Goal: Communication & Community: Participate in discussion

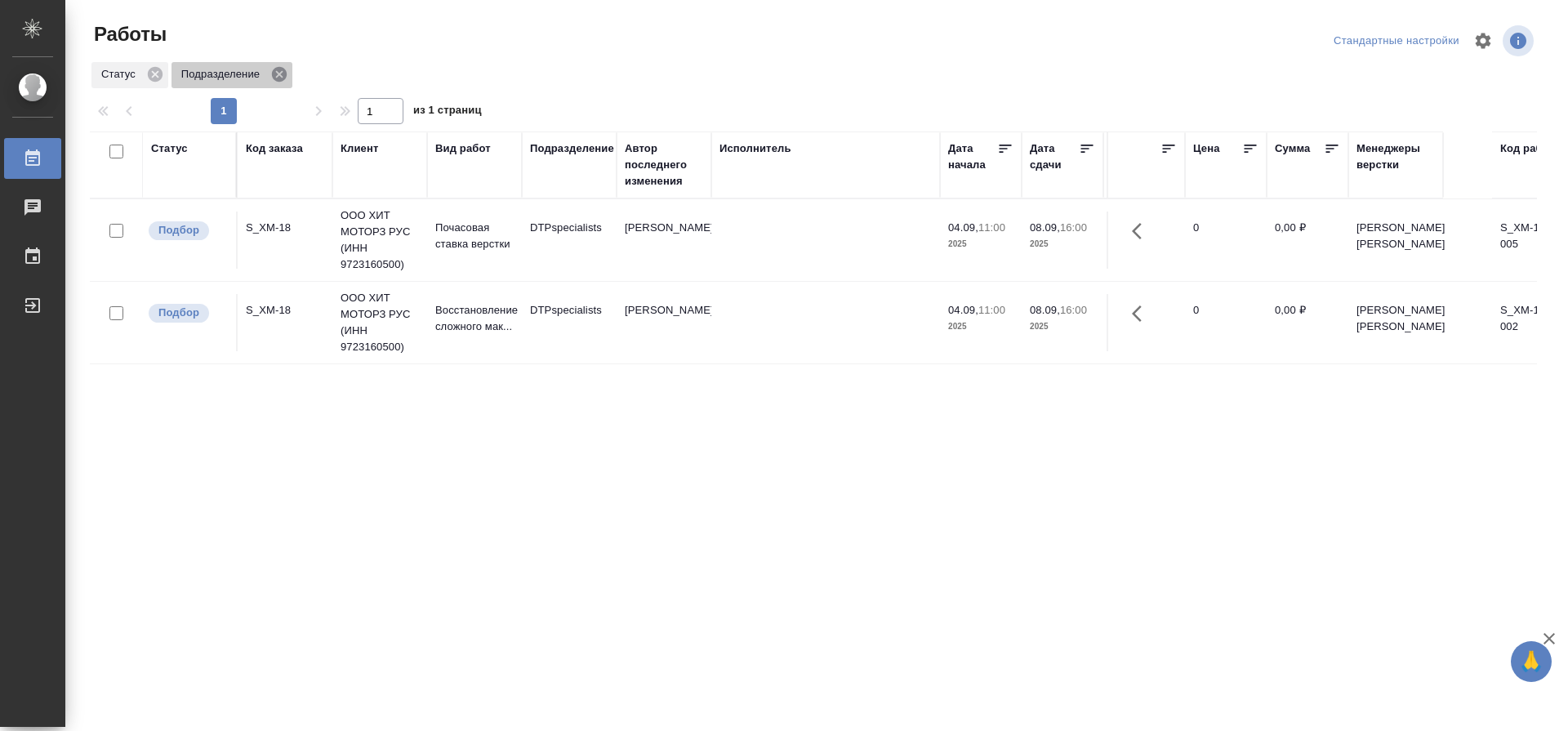
click at [276, 69] on icon at bounding box center [278, 74] width 15 height 15
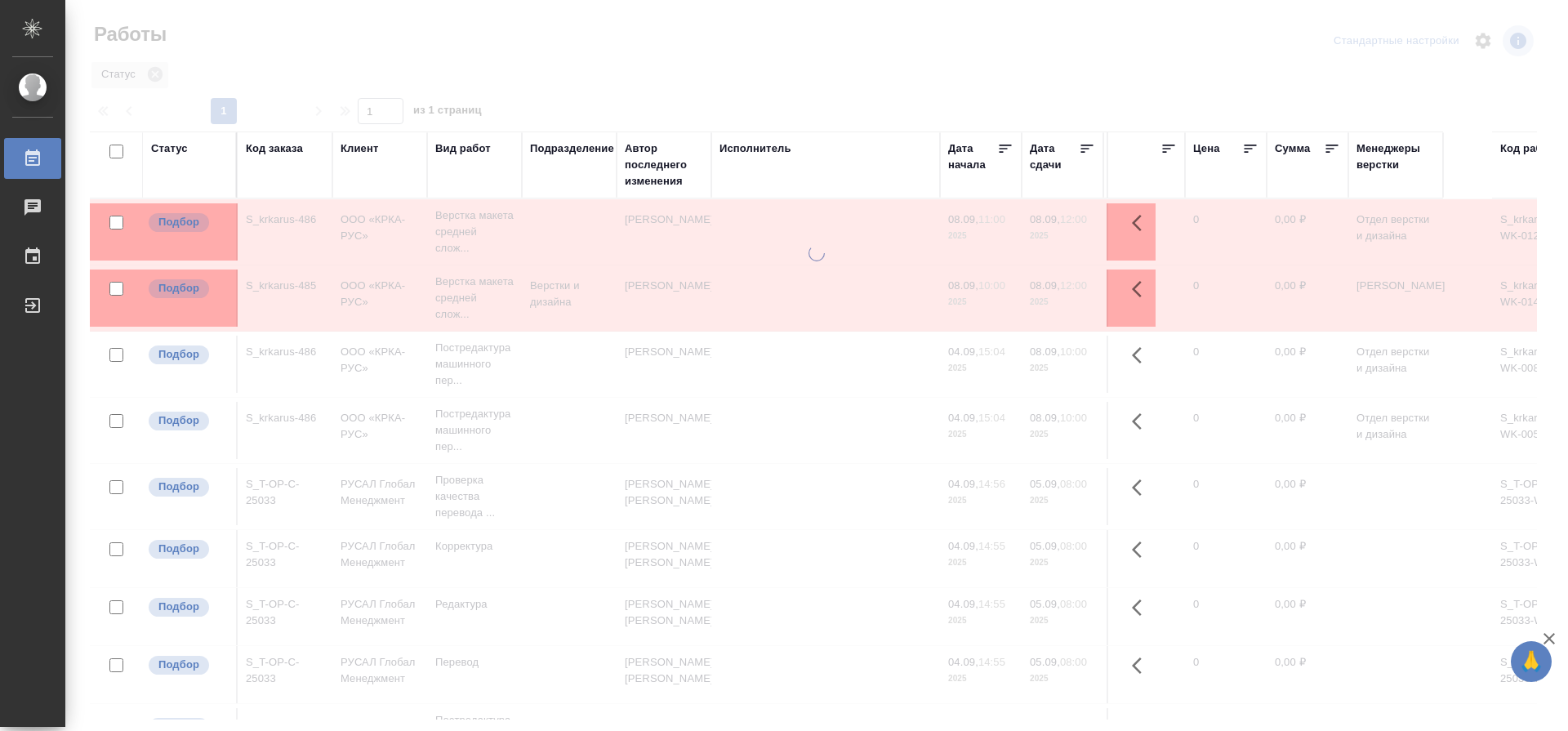
click at [180, 149] on div "Статус" at bounding box center [169, 148] width 37 height 16
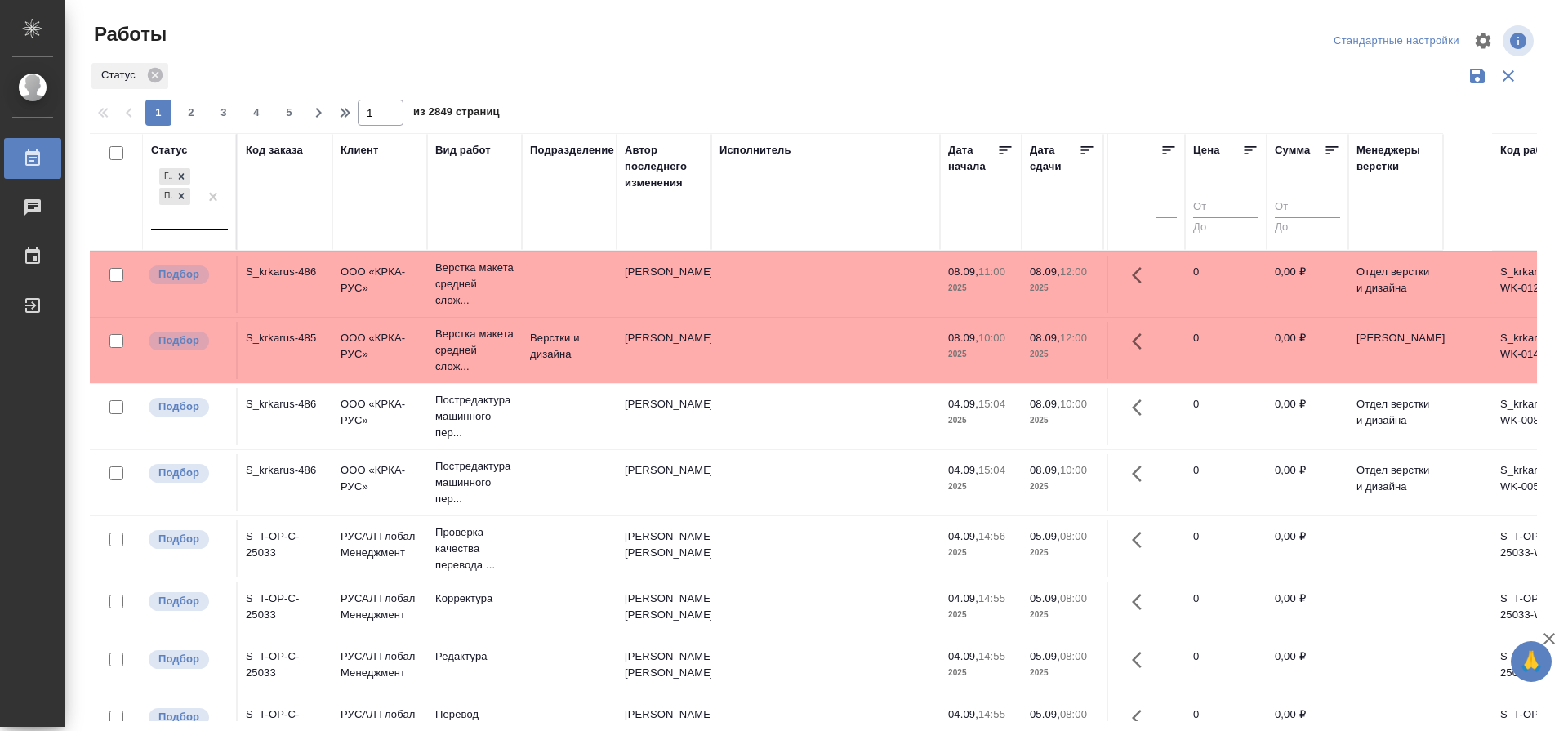
click at [174, 227] on div "Готов к работе Подбор" at bounding box center [174, 196] width 47 height 63
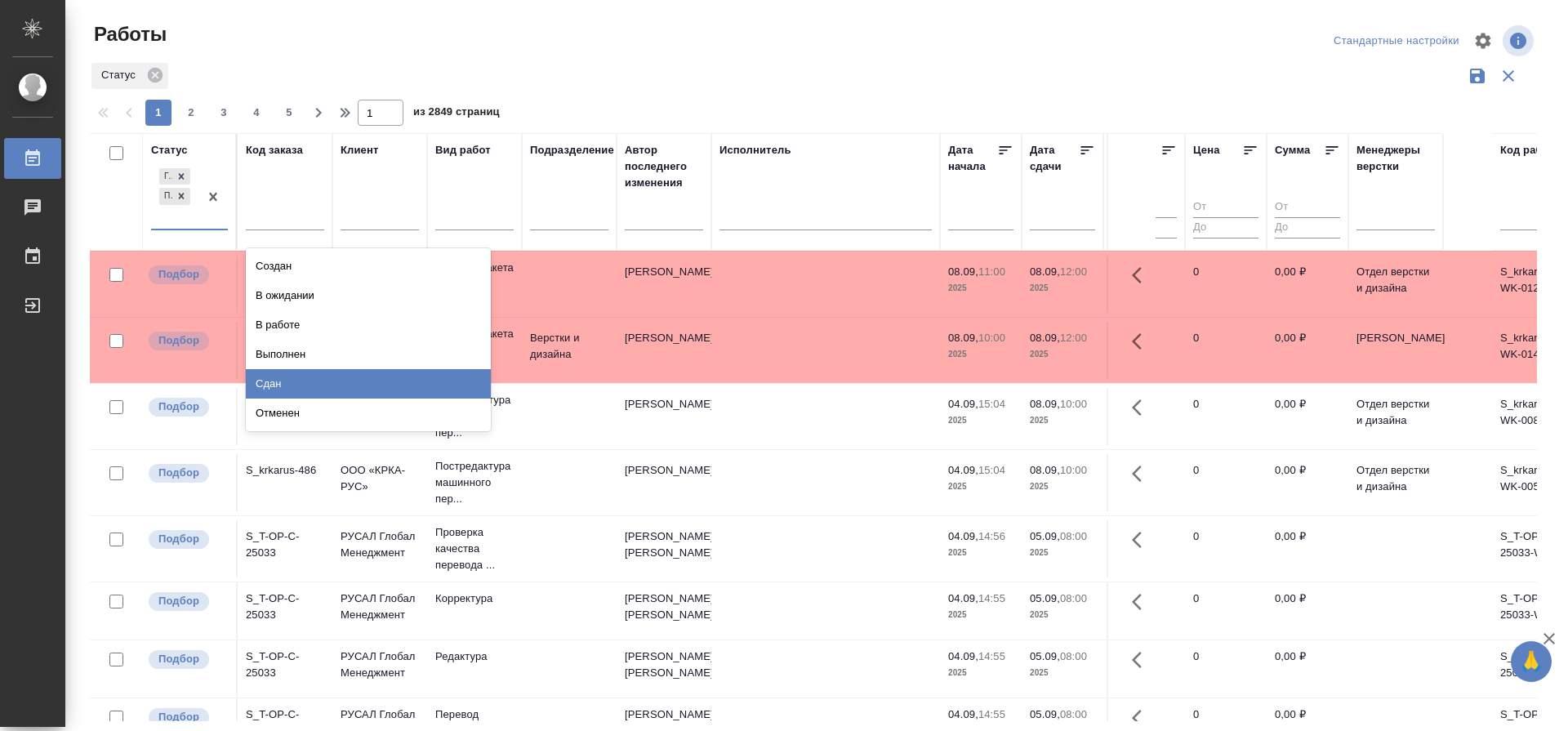
click at [298, 384] on div "Сдан" at bounding box center [368, 384] width 245 height 29
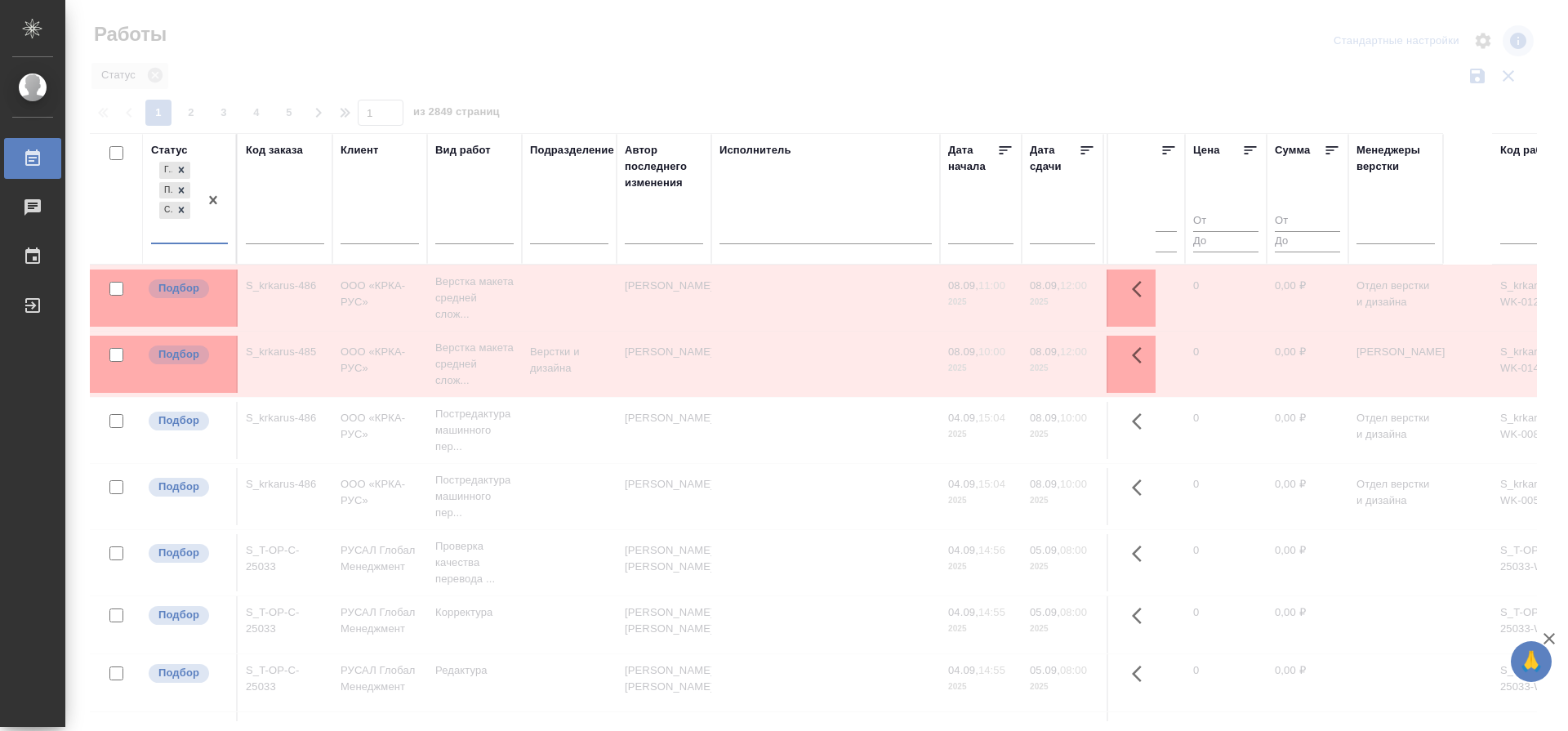
click at [775, 147] on div "Исполнитель" at bounding box center [756, 150] width 72 height 16
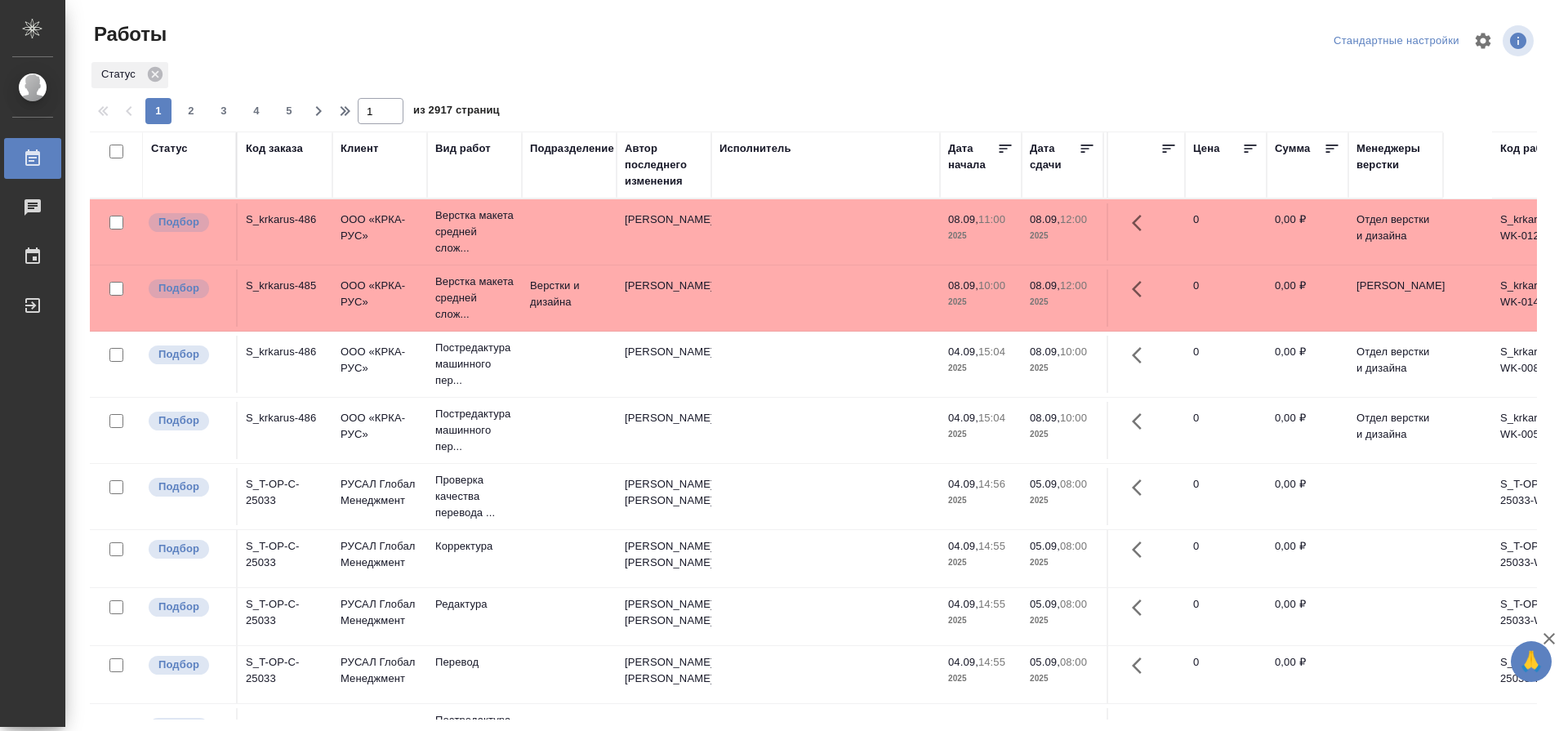
click at [798, 141] on div "Исполнитель" at bounding box center [826, 148] width 212 height 16
click at [781, 147] on div "Исполнитель" at bounding box center [756, 148] width 72 height 16
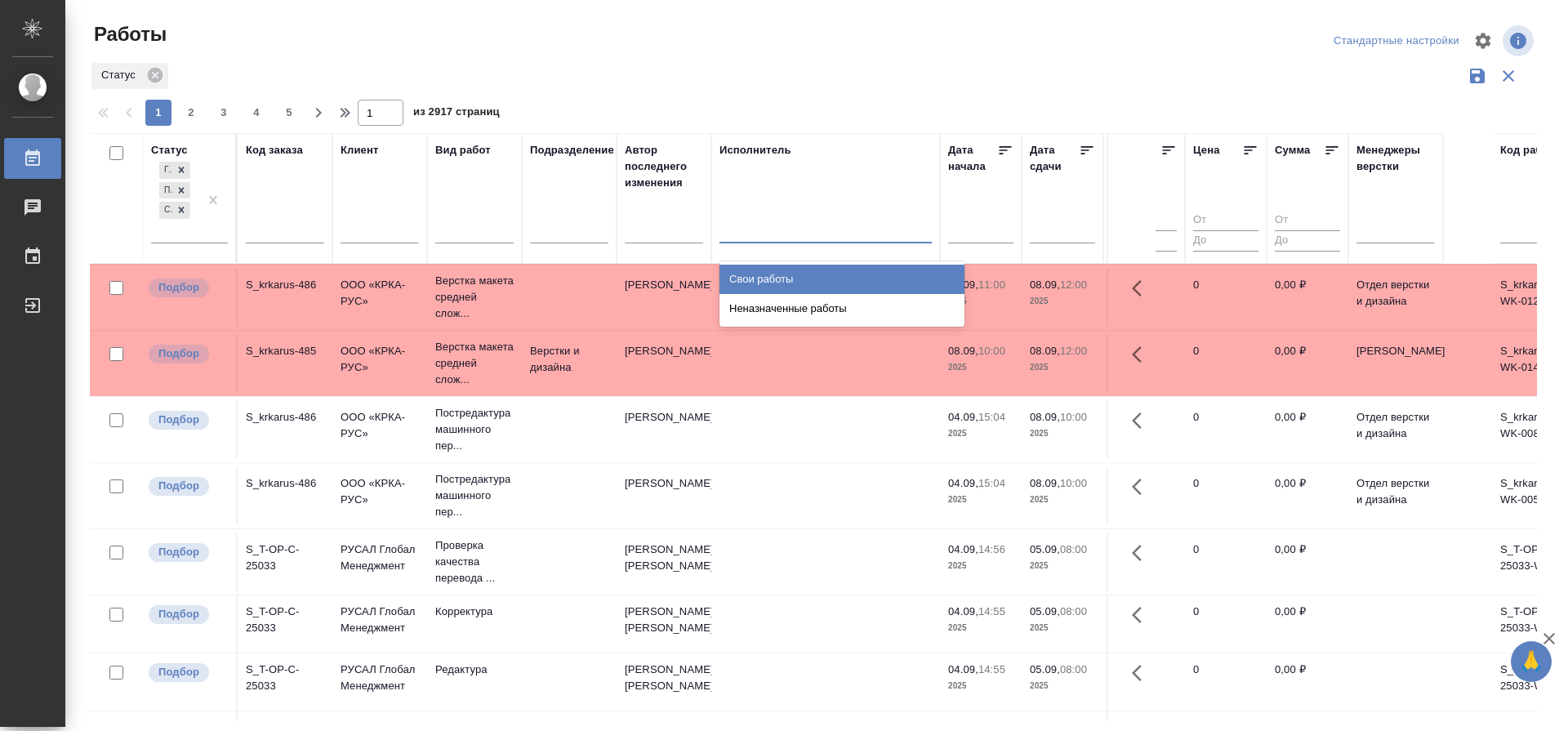
click at [823, 231] on div at bounding box center [826, 227] width 212 height 24
click at [778, 272] on div "Свои работы" at bounding box center [842, 279] width 245 height 29
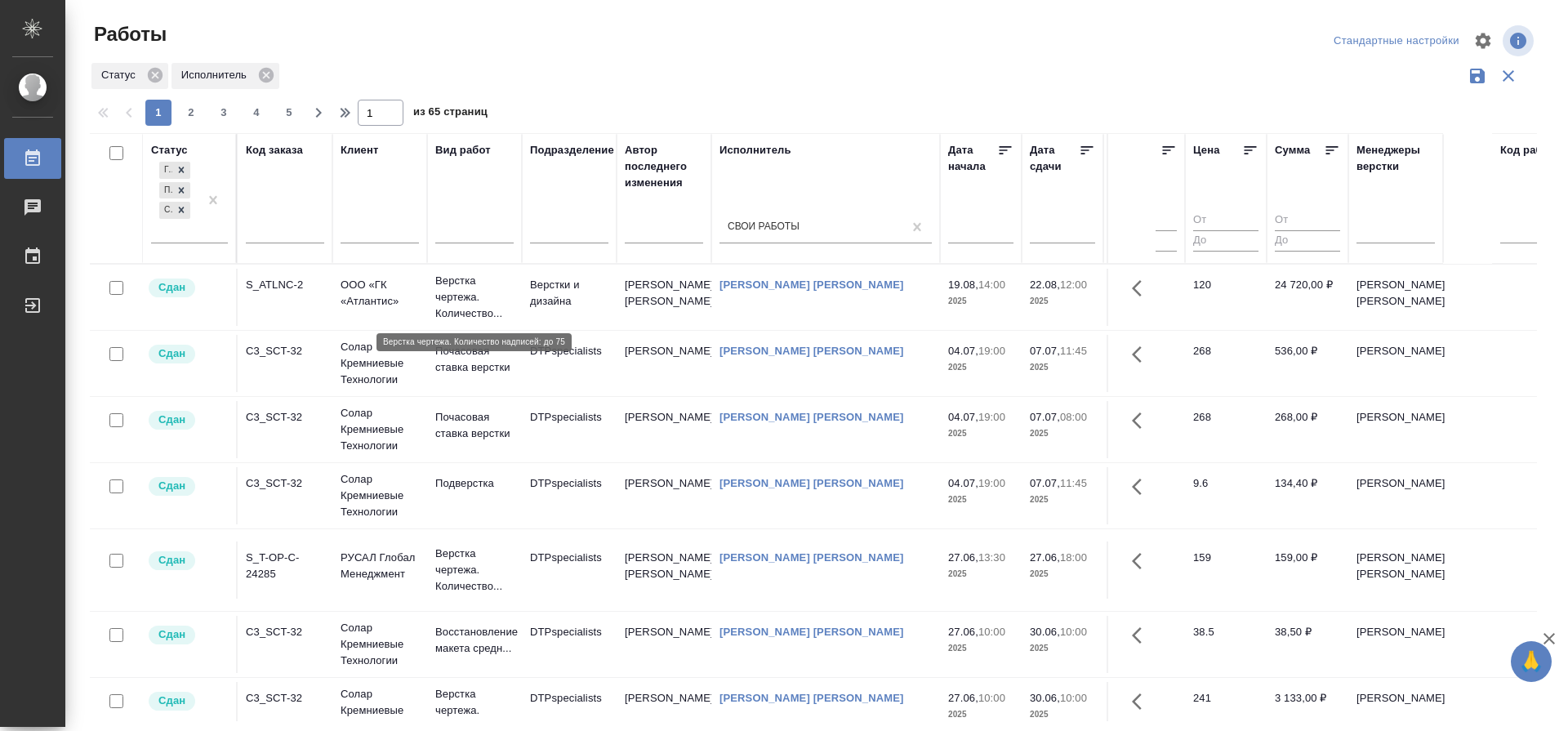
click at [453, 286] on p "Верстка чертежа. Количество..." at bounding box center [474, 297] width 78 height 49
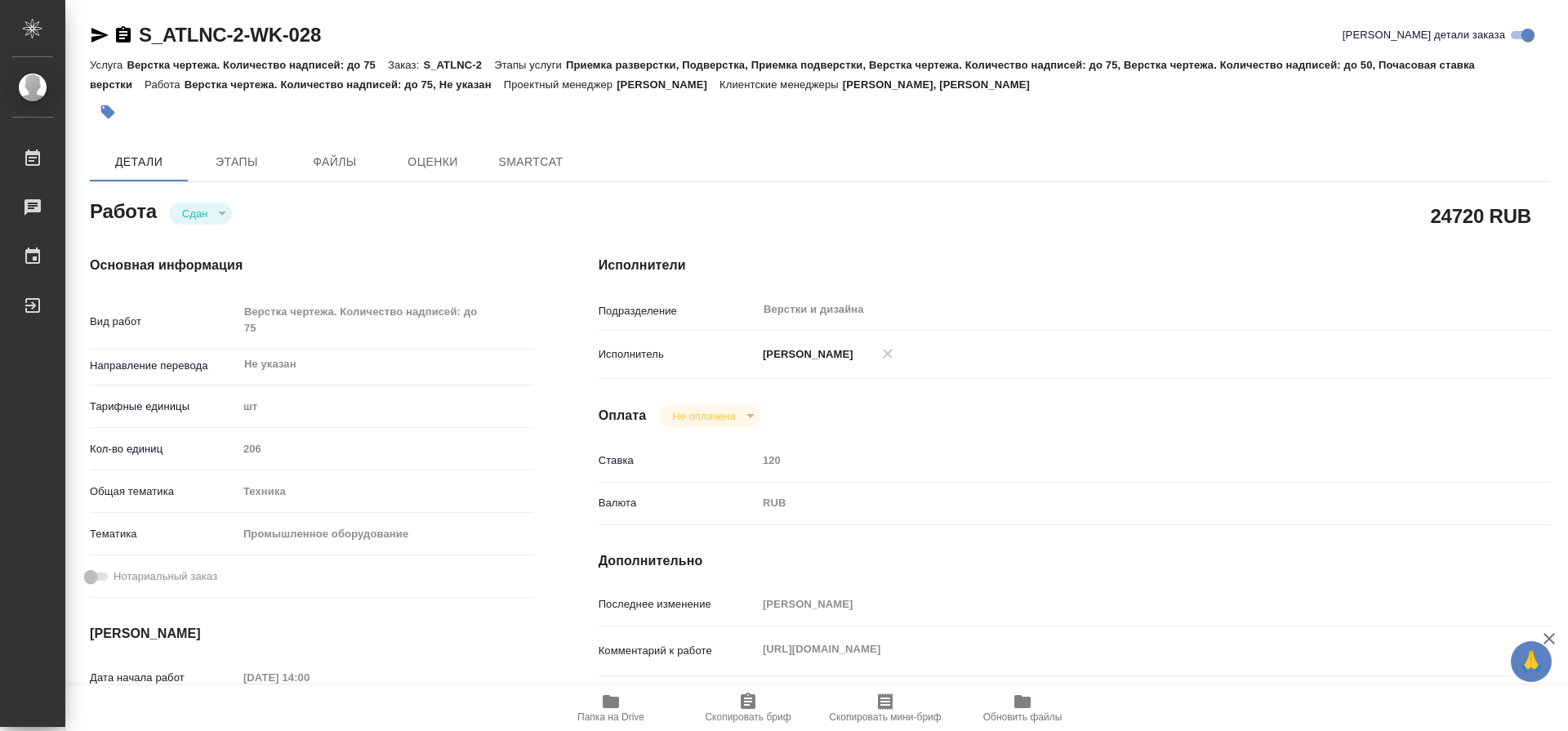
type textarea "x"
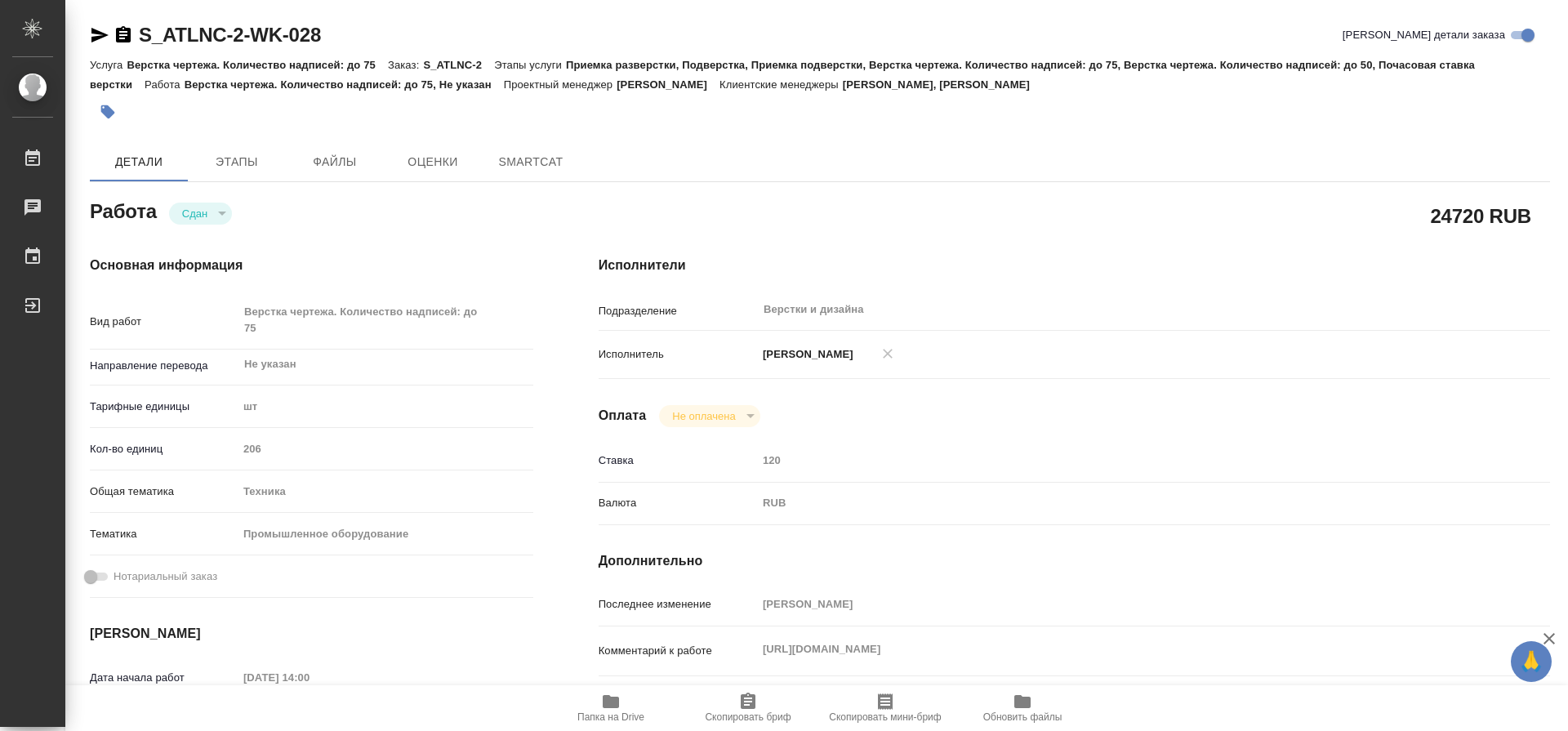
type textarea "x"
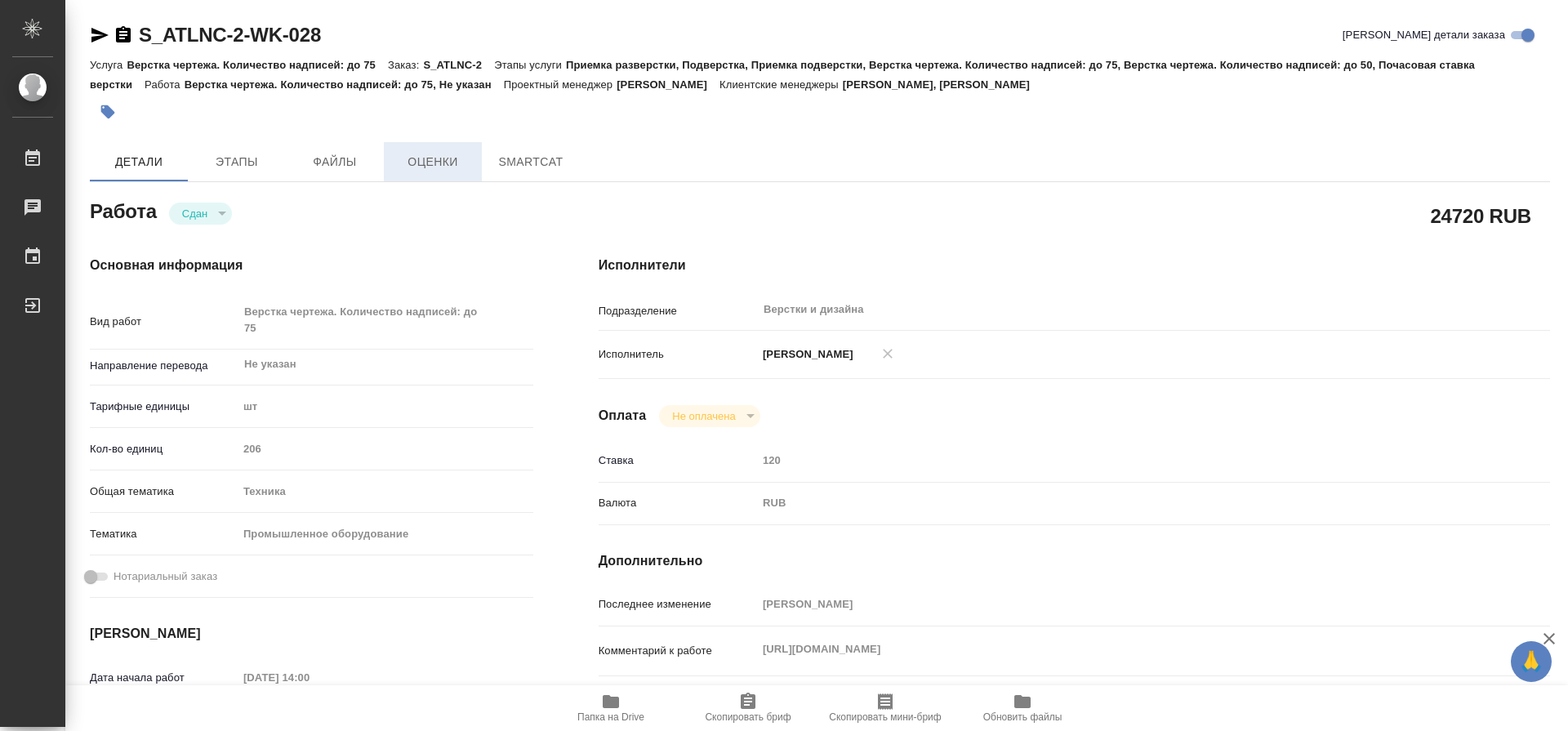
type textarea "x"
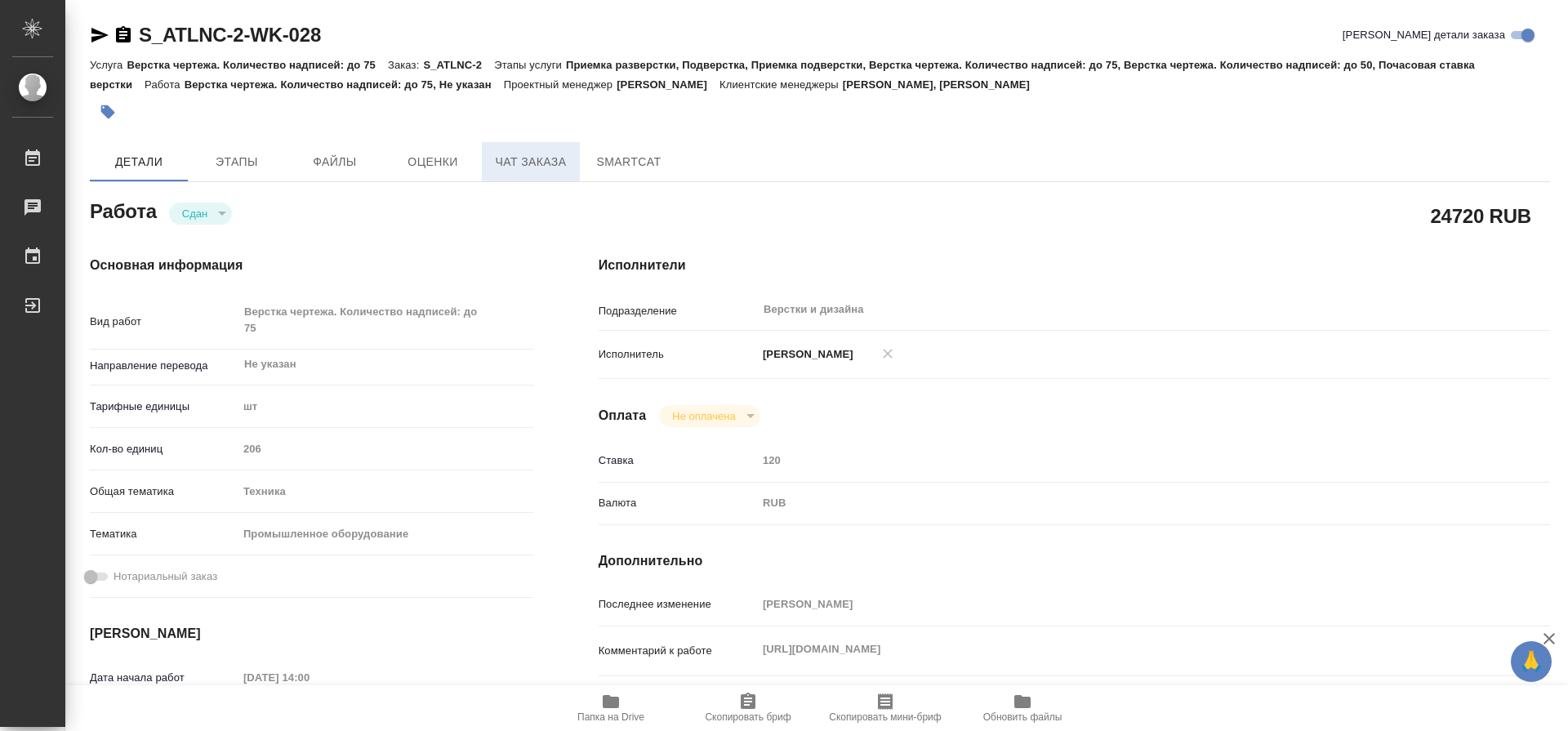
type textarea "x"
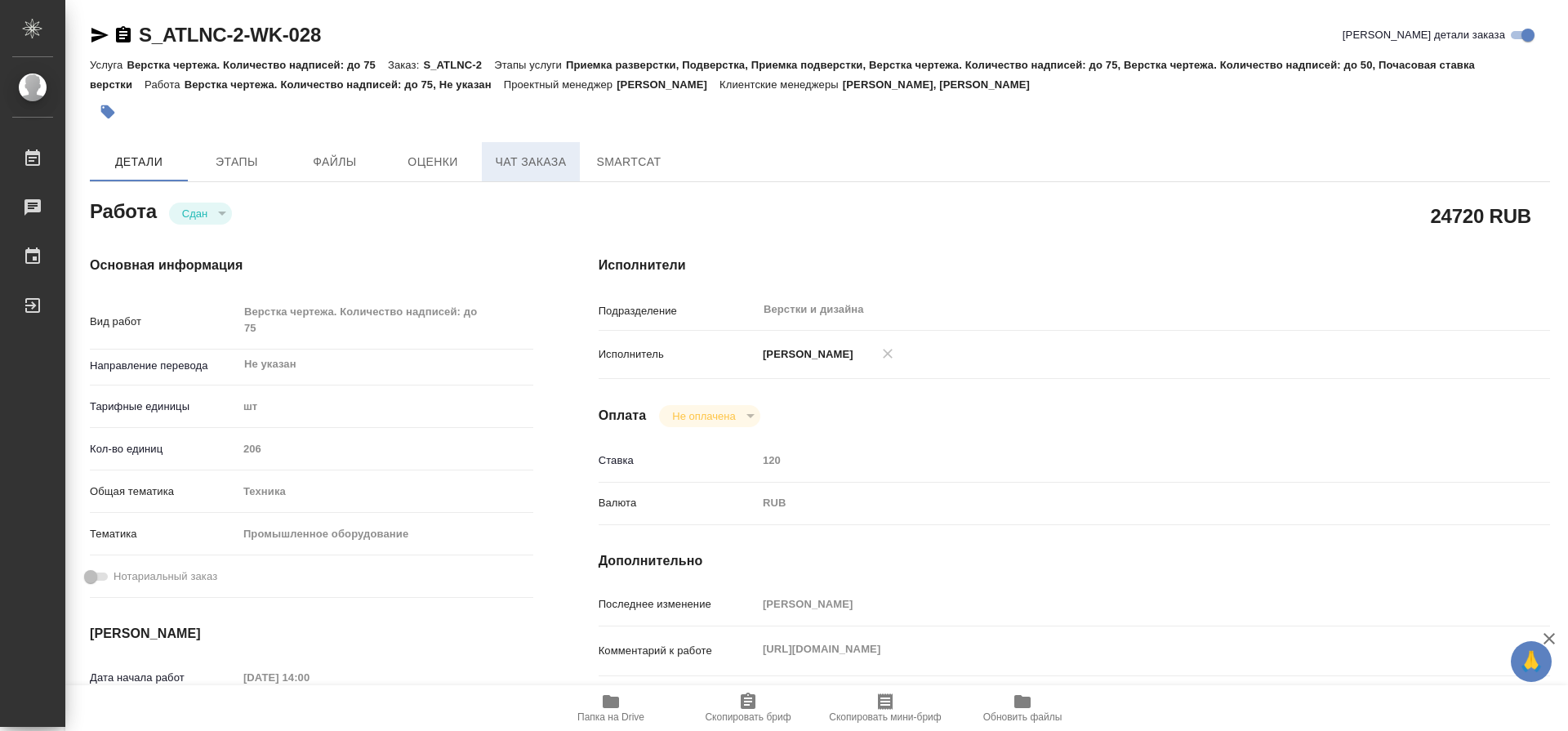
click at [523, 160] on span "Чат заказа" at bounding box center [530, 162] width 78 height 21
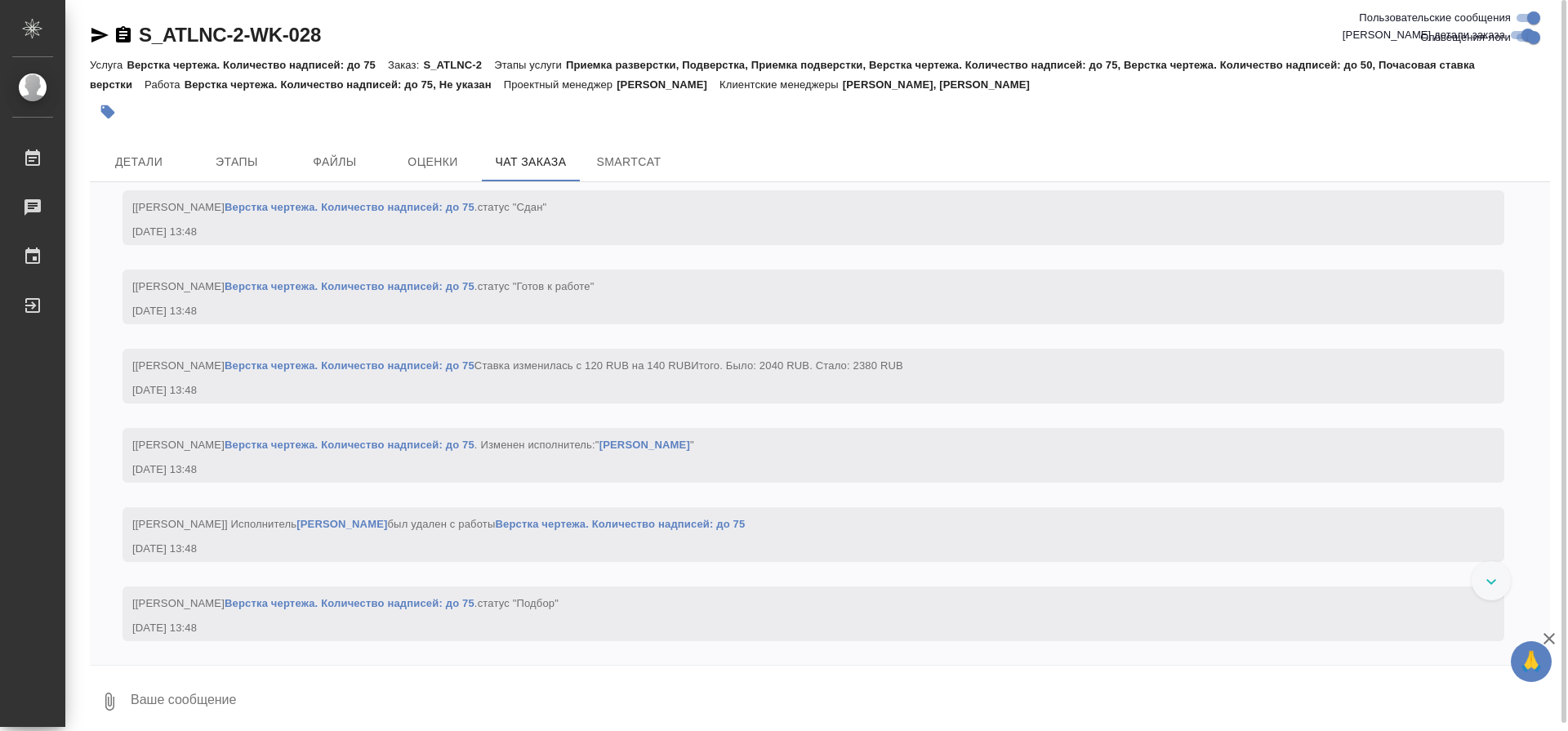
scroll to position [29879, 0]
